Goal: Task Accomplishment & Management: Complete application form

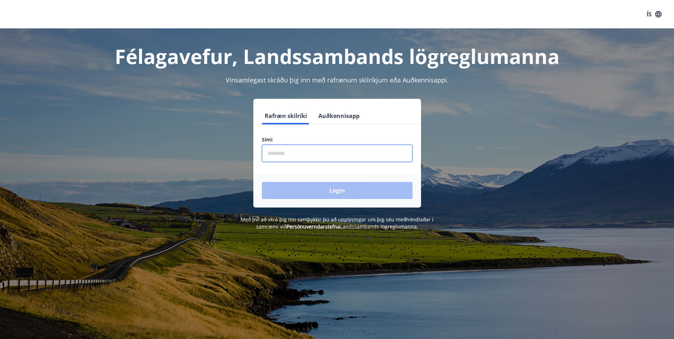
click at [307, 154] on input "phone" at bounding box center [337, 153] width 151 height 17
type input "********"
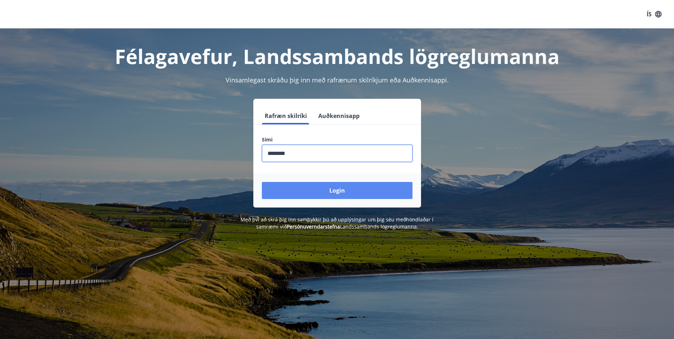
click at [310, 195] on button "Login" at bounding box center [337, 190] width 151 height 17
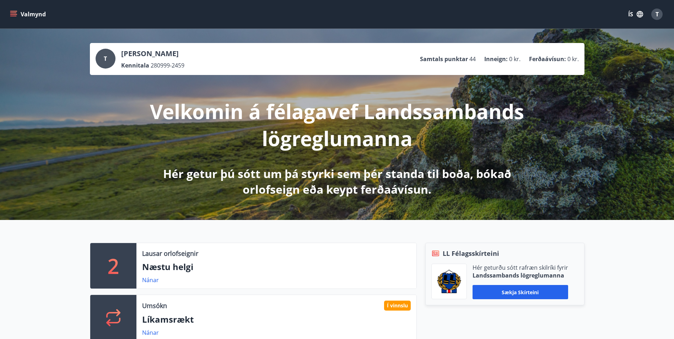
click at [20, 11] on button "Valmynd" at bounding box center [29, 14] width 40 height 13
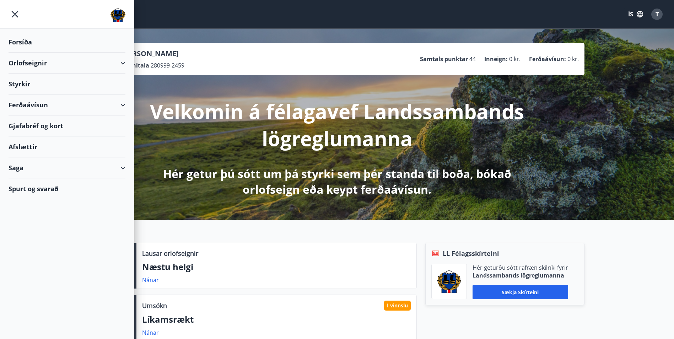
click at [19, 82] on div "Styrkir" at bounding box center [67, 84] width 117 height 21
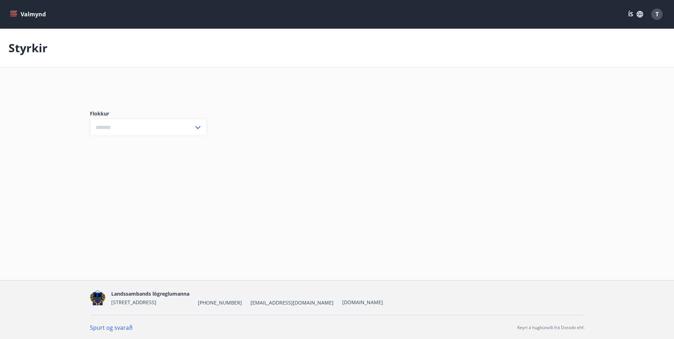
type input "***"
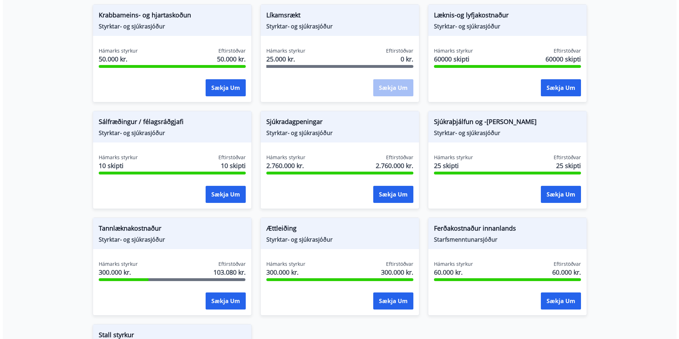
scroll to position [497, 0]
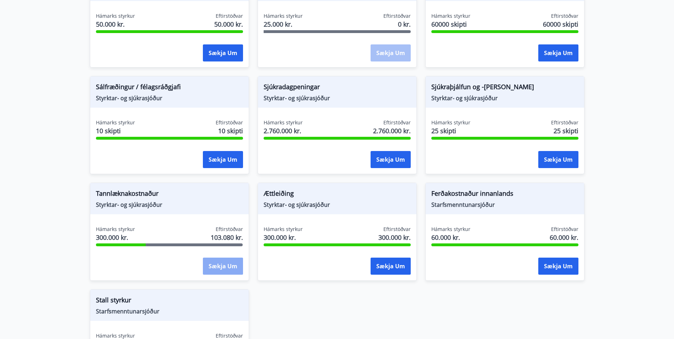
click at [223, 264] on button "Sækja um" at bounding box center [223, 265] width 40 height 17
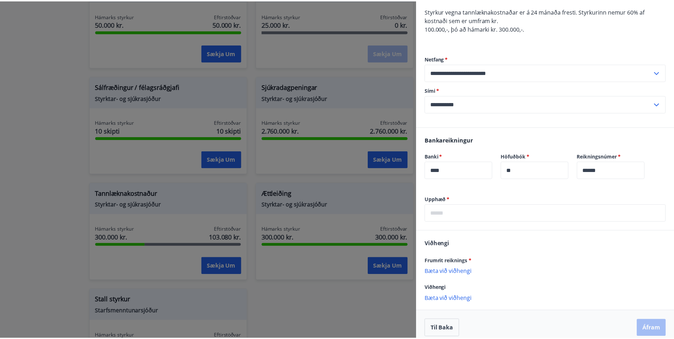
scroll to position [71, 0]
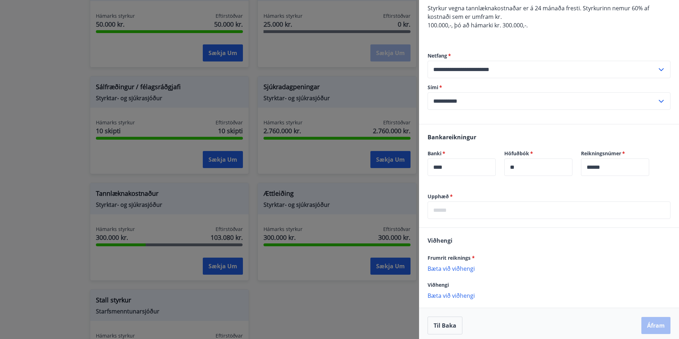
click at [282, 218] on div at bounding box center [339, 169] width 679 height 339
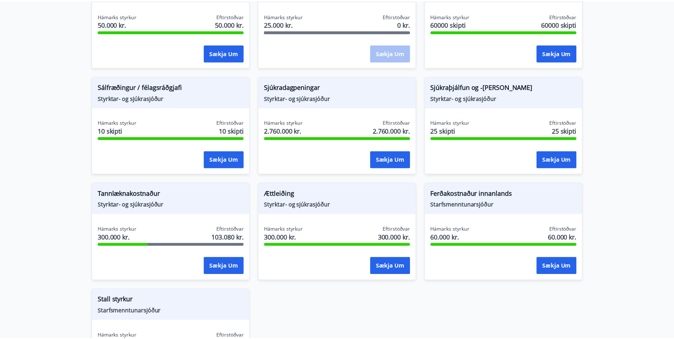
scroll to position [0, 0]
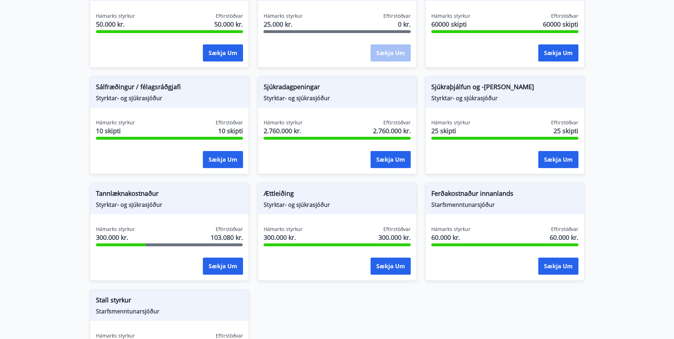
click at [142, 200] on span "Tannlæknakostnaður" at bounding box center [169, 195] width 147 height 12
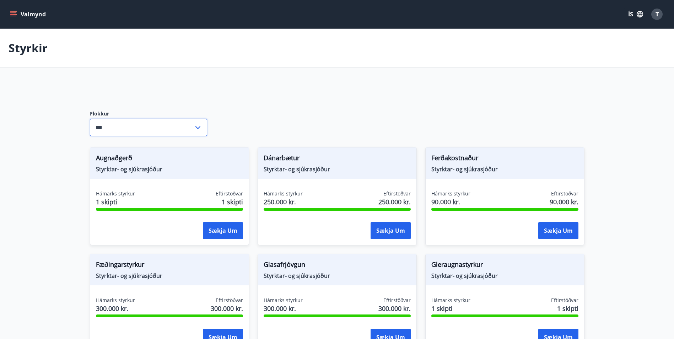
click at [165, 132] on input "***" at bounding box center [142, 127] width 104 height 17
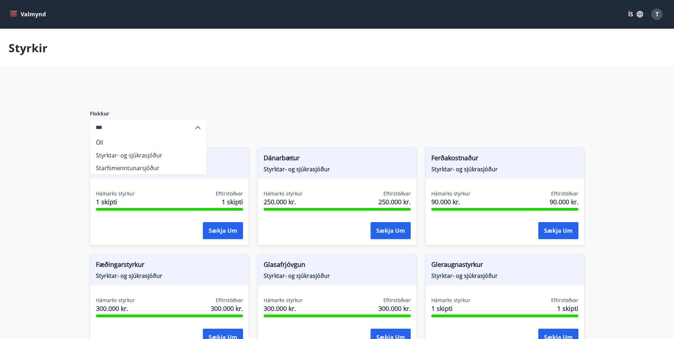
click at [181, 101] on div "Flokkur Öll Styrktar- og sjúkrasjóður Starfsmenntunarsjóður *** ​" at bounding box center [148, 123] width 117 height 48
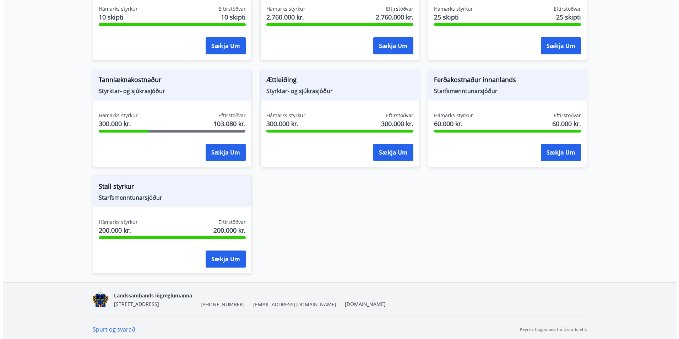
scroll to position [614, 0]
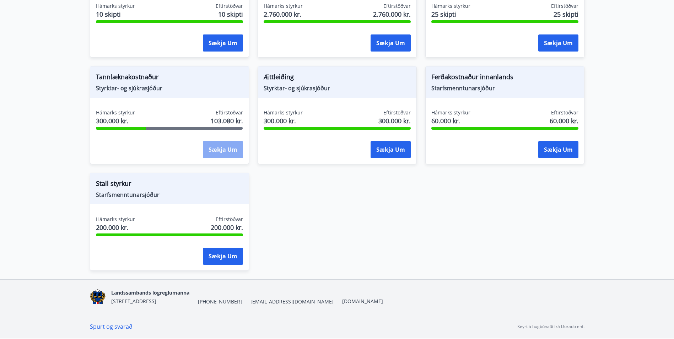
click at [214, 157] on button "Sækja um" at bounding box center [223, 149] width 40 height 17
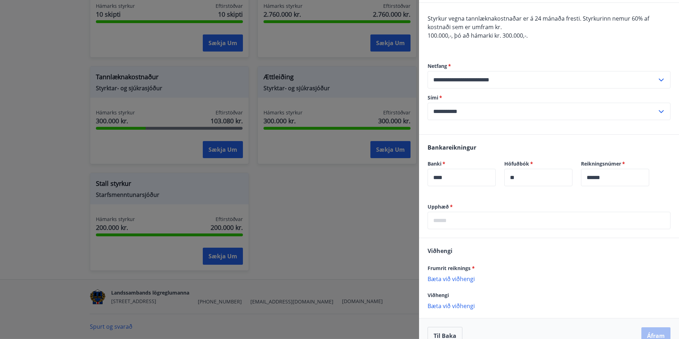
scroll to position [71, 0]
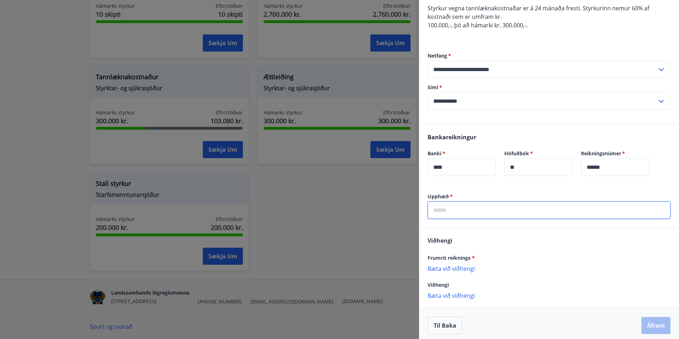
click at [465, 212] on input "text" at bounding box center [549, 209] width 243 height 17
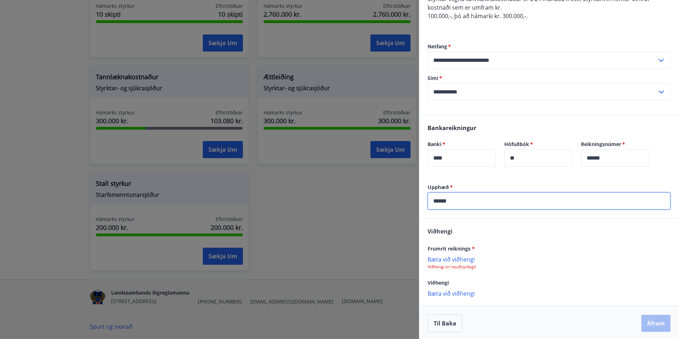
scroll to position [82, 0]
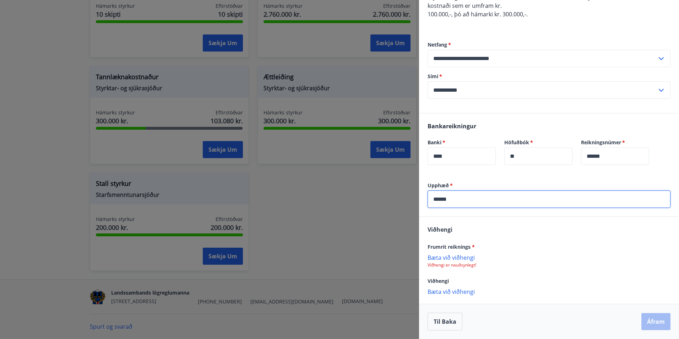
type input "******"
click at [445, 261] on p "Bæta við viðhengi" at bounding box center [549, 257] width 243 height 7
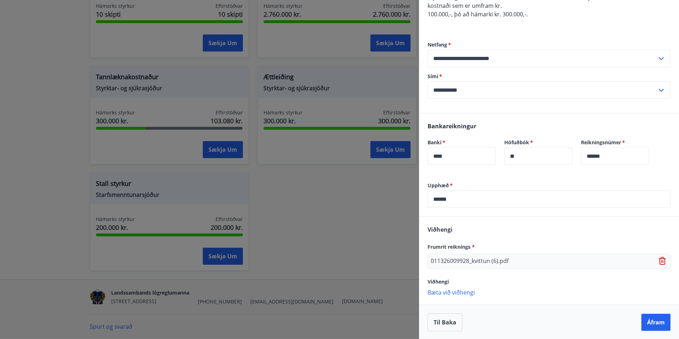
click at [460, 292] on p "Bæta við viðhengi" at bounding box center [549, 291] width 243 height 7
click at [457, 305] on p "Bæta við viðhengi" at bounding box center [549, 306] width 243 height 7
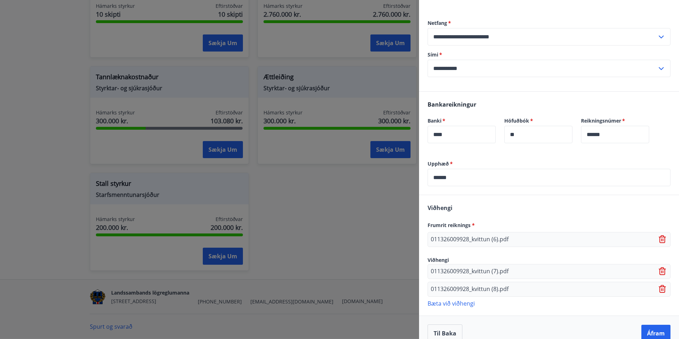
scroll to position [115, 0]
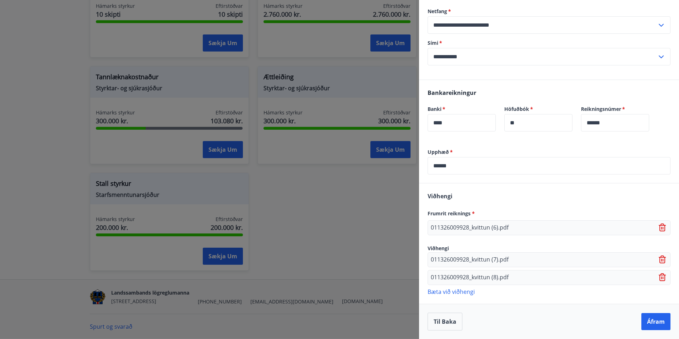
click at [459, 293] on p "Bæta við viðhengi" at bounding box center [549, 291] width 243 height 7
click at [467, 292] on p "Bæta við viðhengi" at bounding box center [549, 291] width 243 height 7
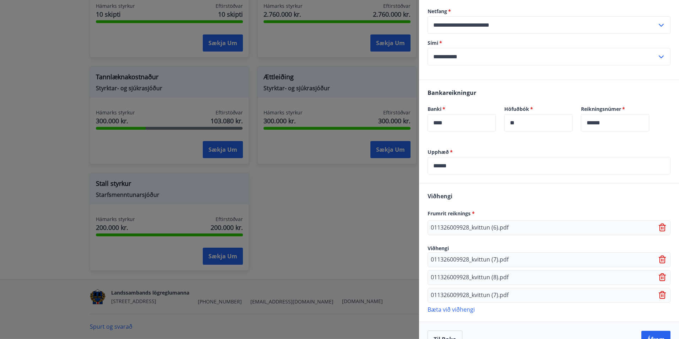
click at [660, 296] on icon at bounding box center [663, 295] width 9 height 9
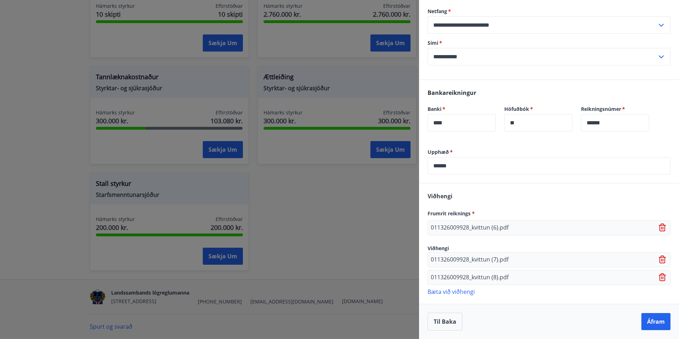
click at [453, 292] on p "Bæta við viðhengi" at bounding box center [549, 291] width 243 height 7
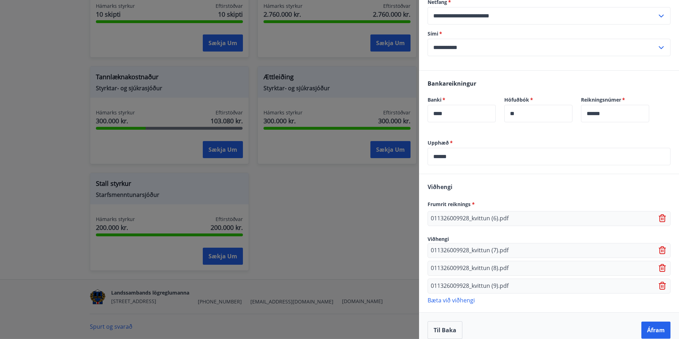
scroll to position [133, 0]
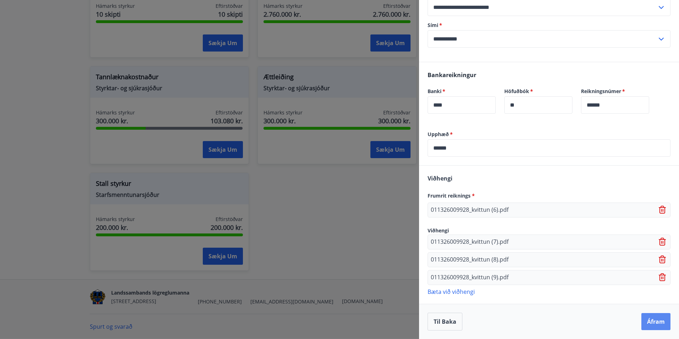
click at [649, 322] on button "Áfram" at bounding box center [655, 321] width 29 height 17
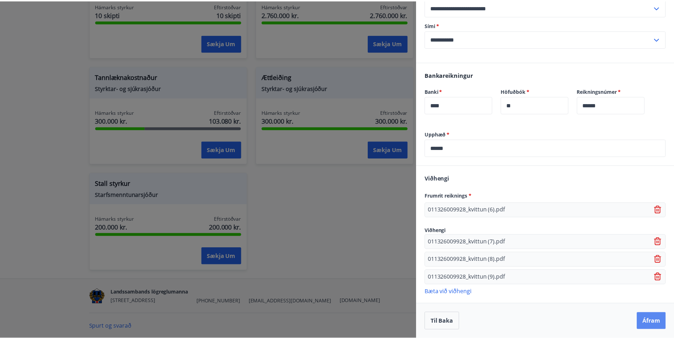
scroll to position [0, 0]
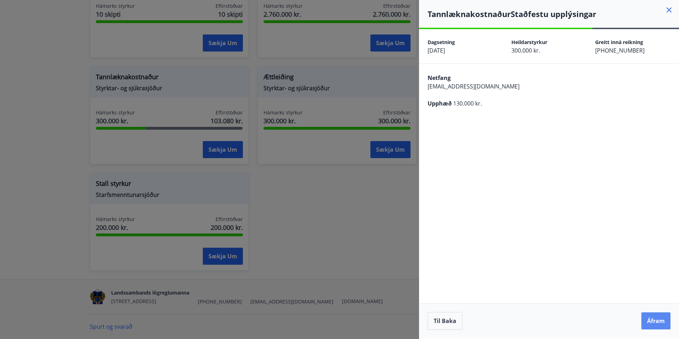
click at [651, 321] on button "Áfram" at bounding box center [655, 320] width 29 height 17
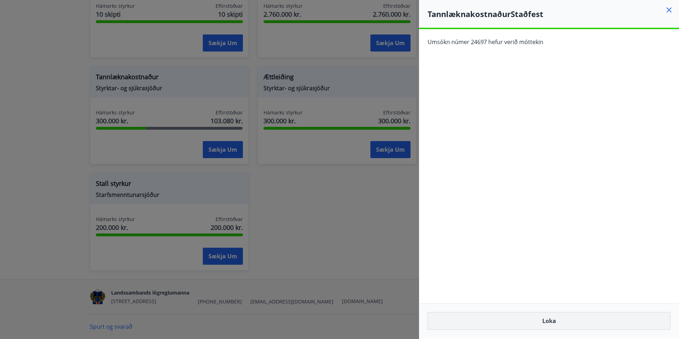
click at [574, 327] on button "Loka" at bounding box center [549, 321] width 243 height 18
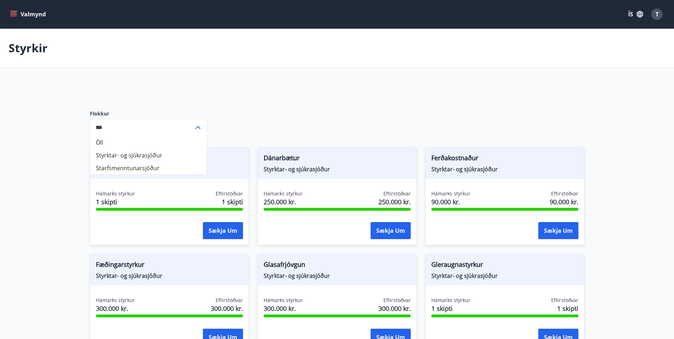
click at [199, 125] on icon at bounding box center [198, 127] width 9 height 9
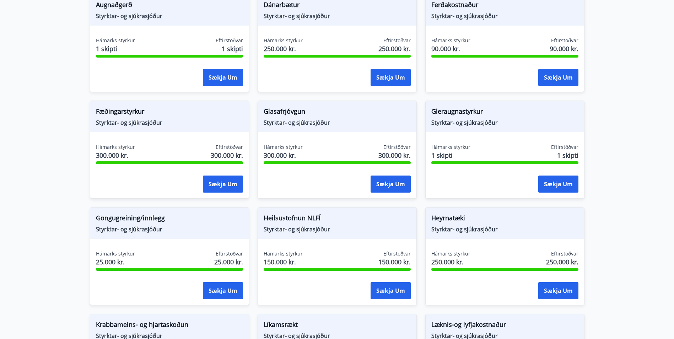
scroll to position [178, 0]
